Goal: Find contact information: Find contact information

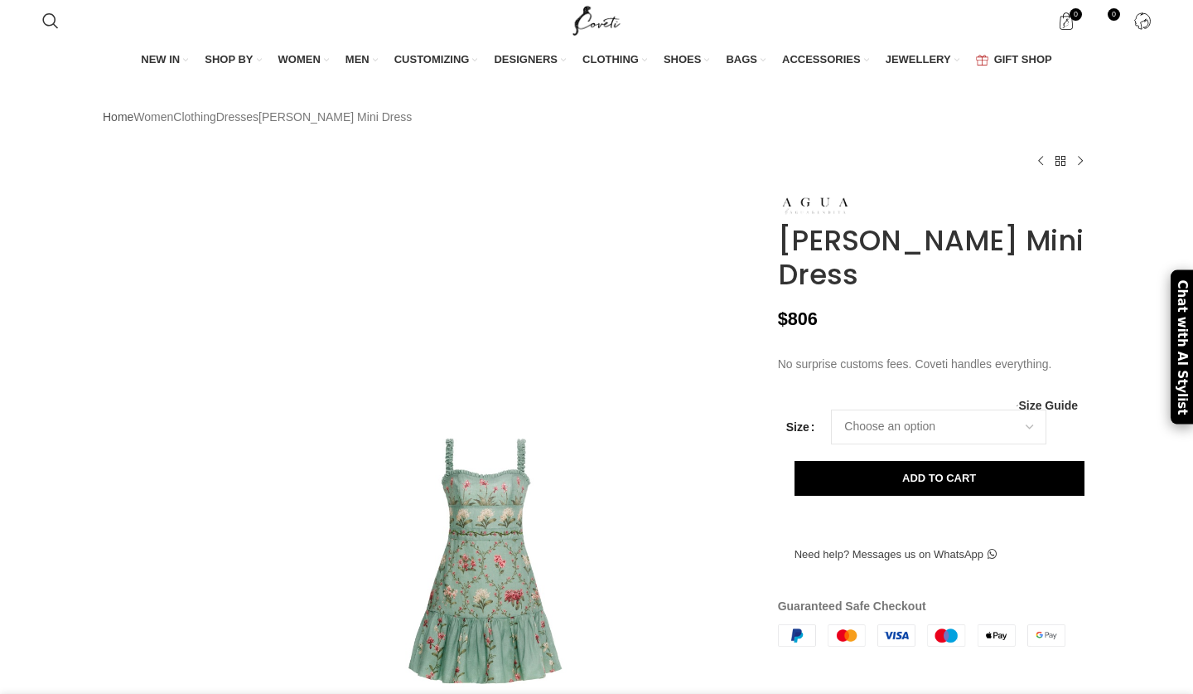
click at [114, 126] on link "Home" at bounding box center [118, 117] width 31 height 18
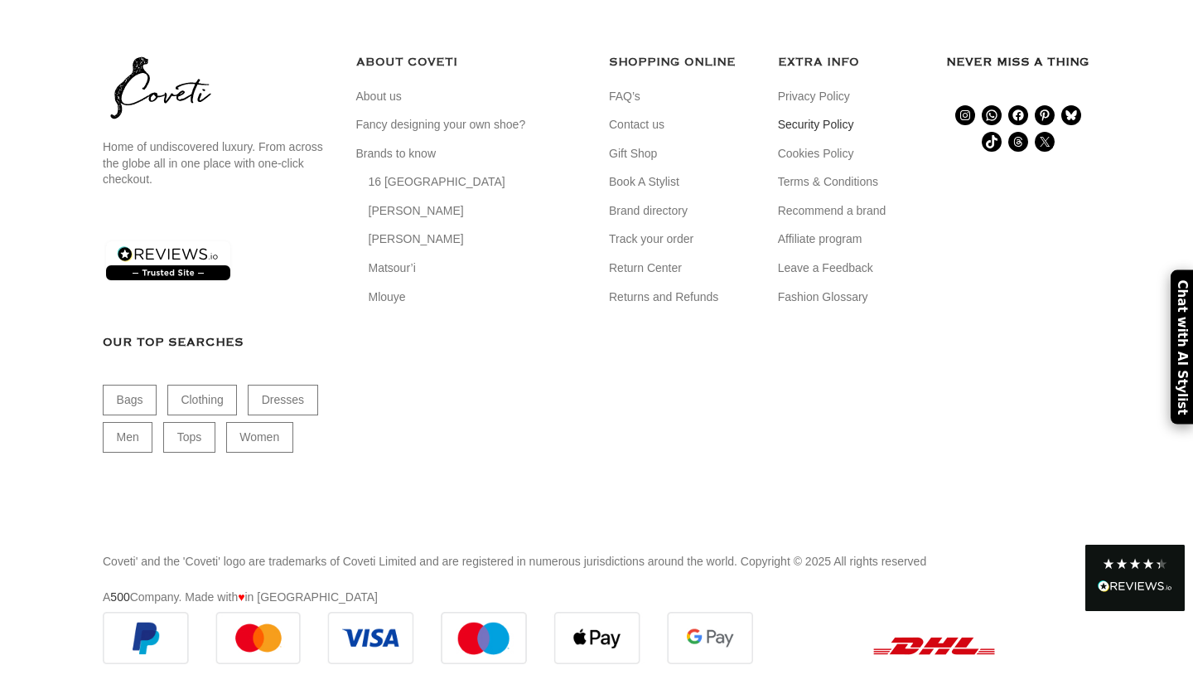
scroll to position [5759, 0]
click at [658, 133] on link "Contact us" at bounding box center [637, 125] width 57 height 17
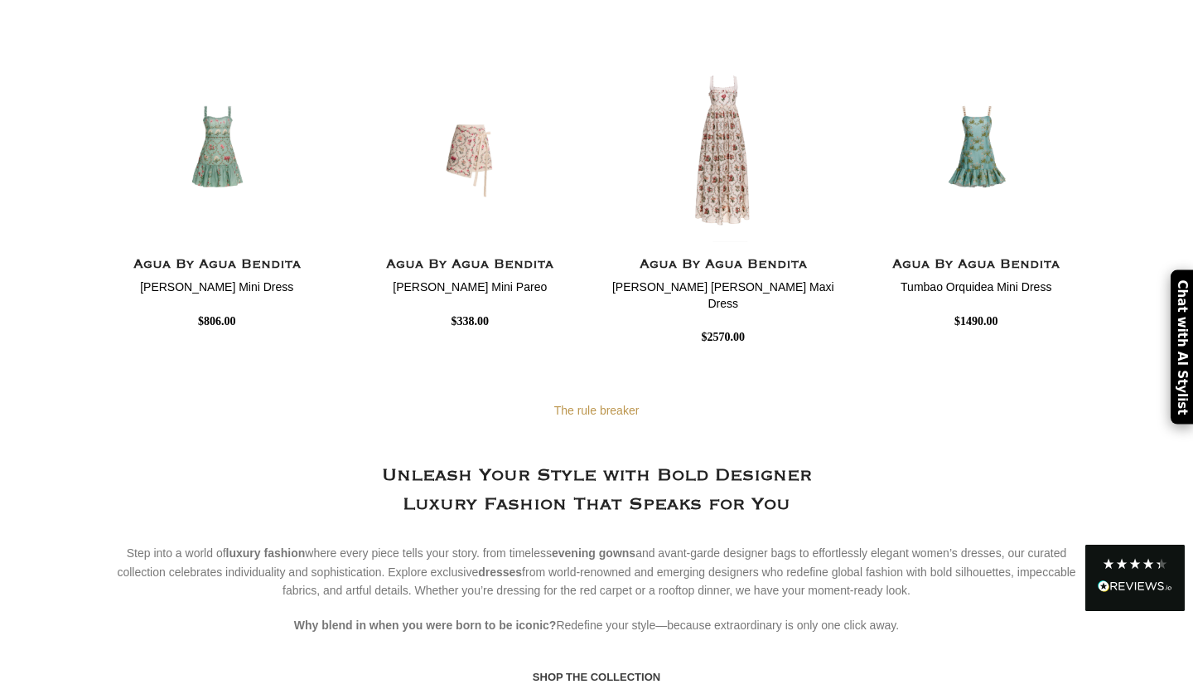
scroll to position [0, 0]
